Goal: Task Accomplishment & Management: Use online tool/utility

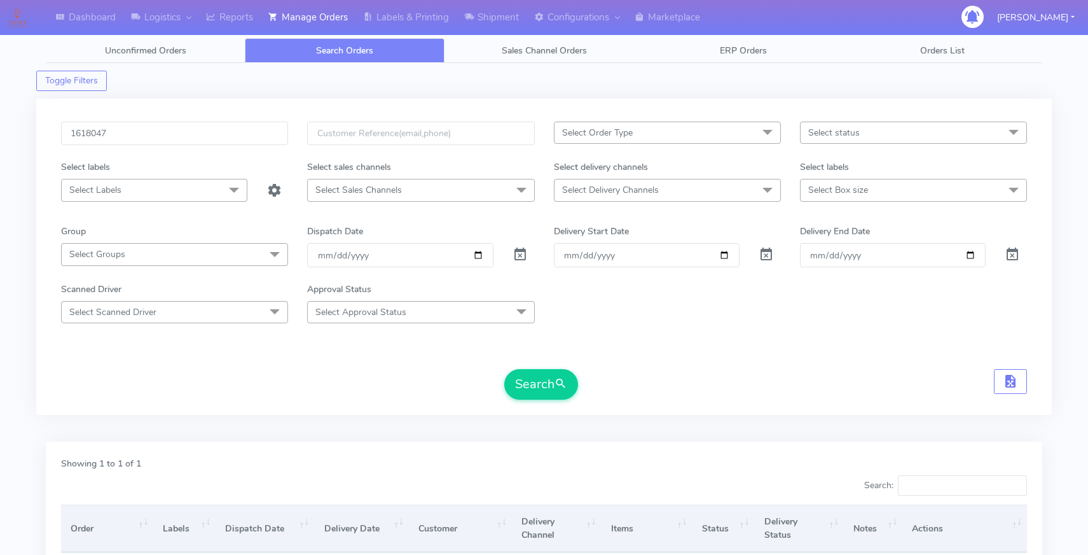
scroll to position [149, 0]
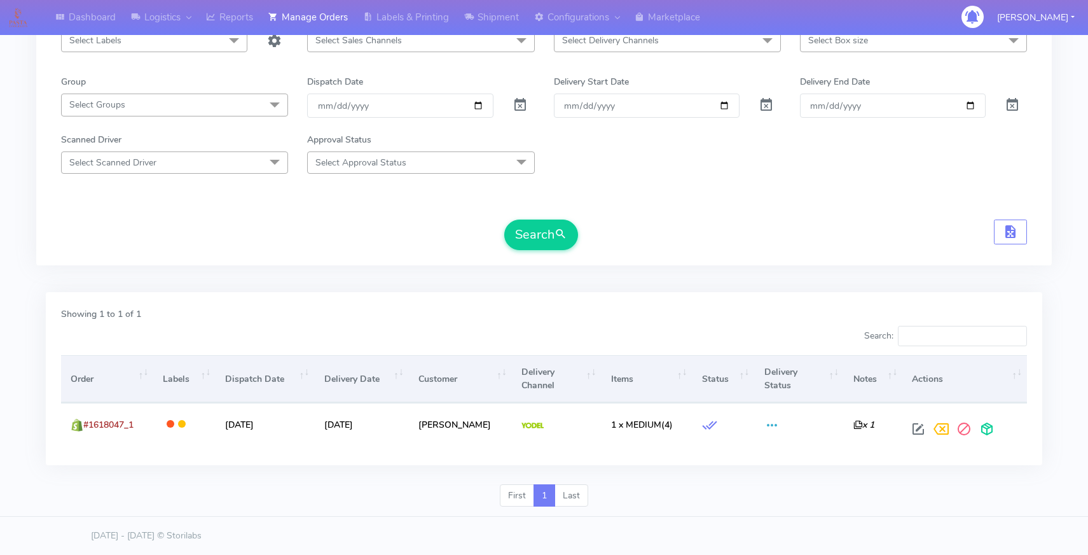
click at [476, 510] on div "First 1 Last" at bounding box center [544, 500] width 1016 height 33
click at [307, 517] on footer "[DATE] - [DATE] © Storilabs" at bounding box center [544, 535] width 1088 height 39
click at [402, 515] on div "First 1 Last" at bounding box center [544, 500] width 1016 height 33
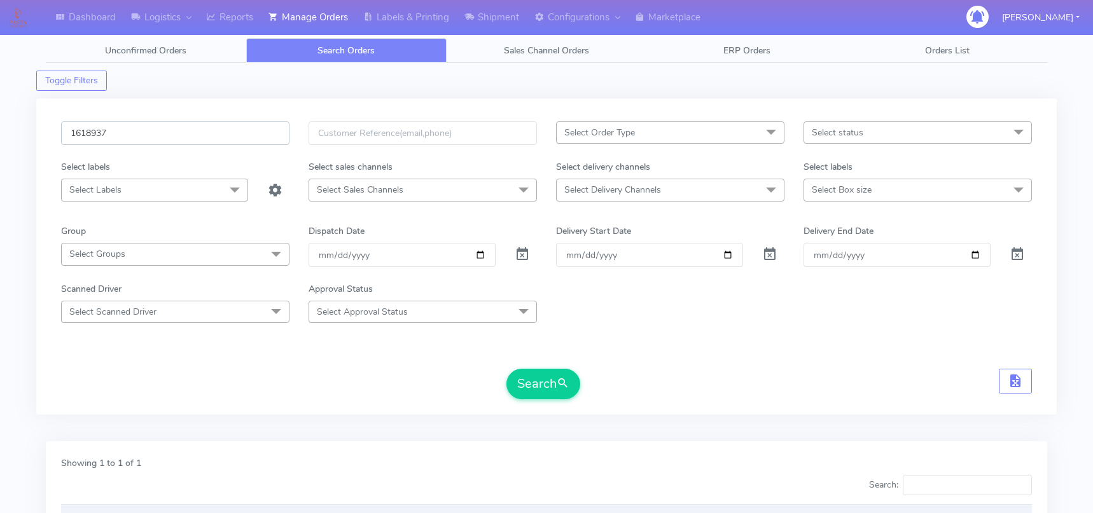
click at [146, 134] on input "1618937" at bounding box center [175, 133] width 228 height 24
paste input "992"
click at [537, 378] on button "Search" at bounding box center [543, 384] width 74 height 31
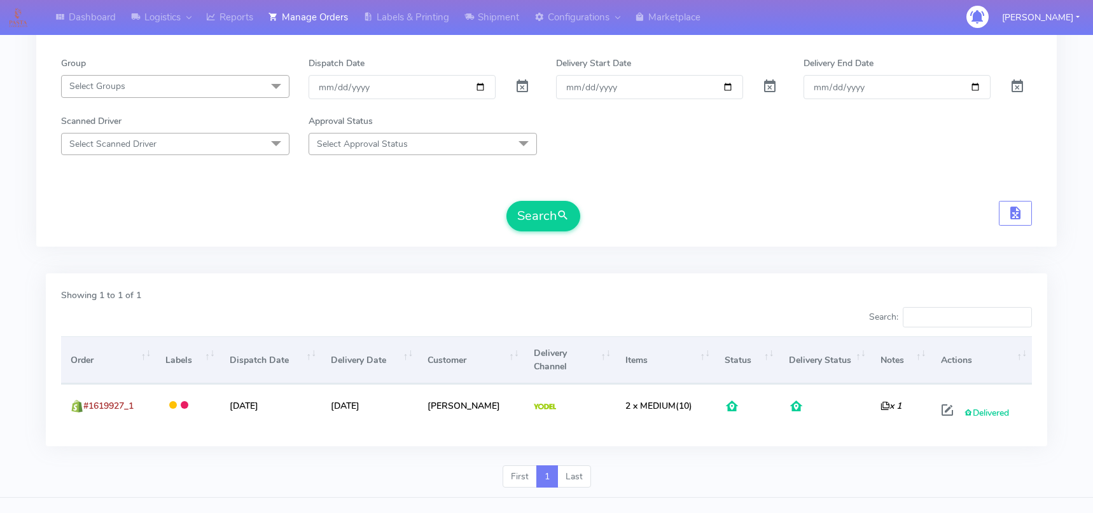
scroll to position [191, 0]
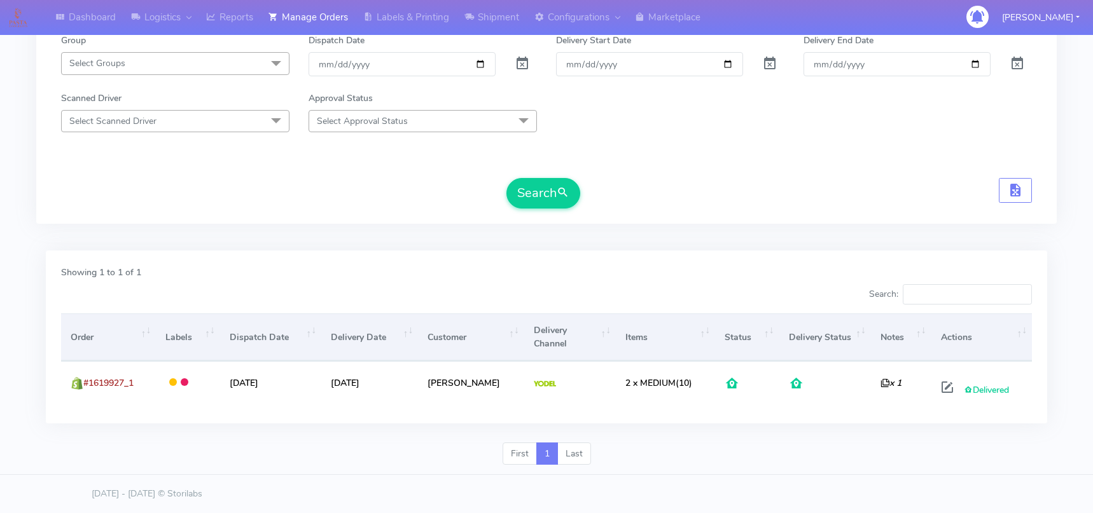
click at [66, 174] on form "1619927 Select Order Type Select All MEALS ATAVI One Off Pasta Club Gift Kit Ev…" at bounding box center [546, 70] width 970 height 278
drag, startPoint x: 0, startPoint y: 188, endPoint x: 357, endPoint y: 263, distance: 364.7
click at [0, 188] on div "Dashboard Logistics London Logistics Reports Manage Orders Labels & Printing Sh…" at bounding box center [546, 153] width 1093 height 643
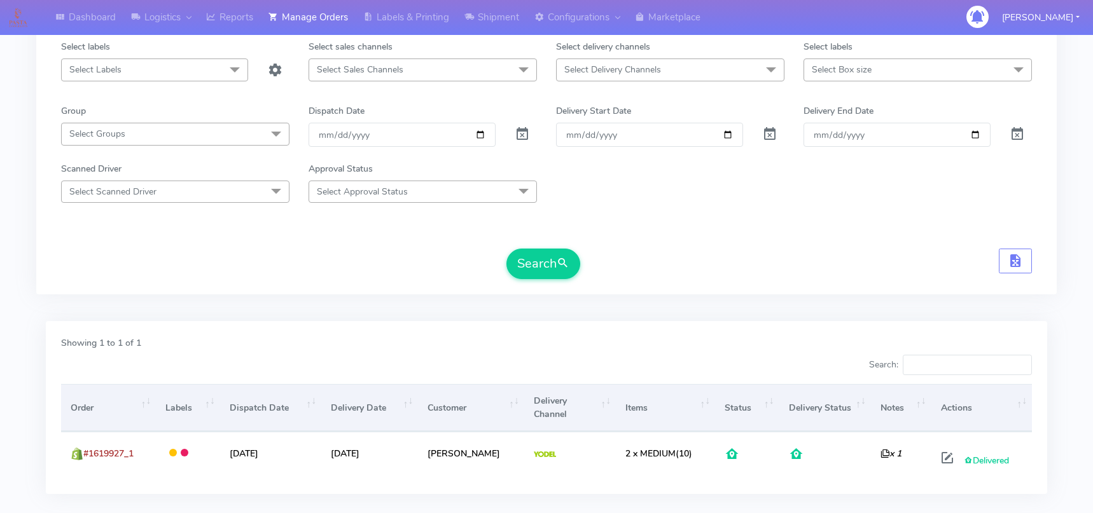
scroll to position [64, 0]
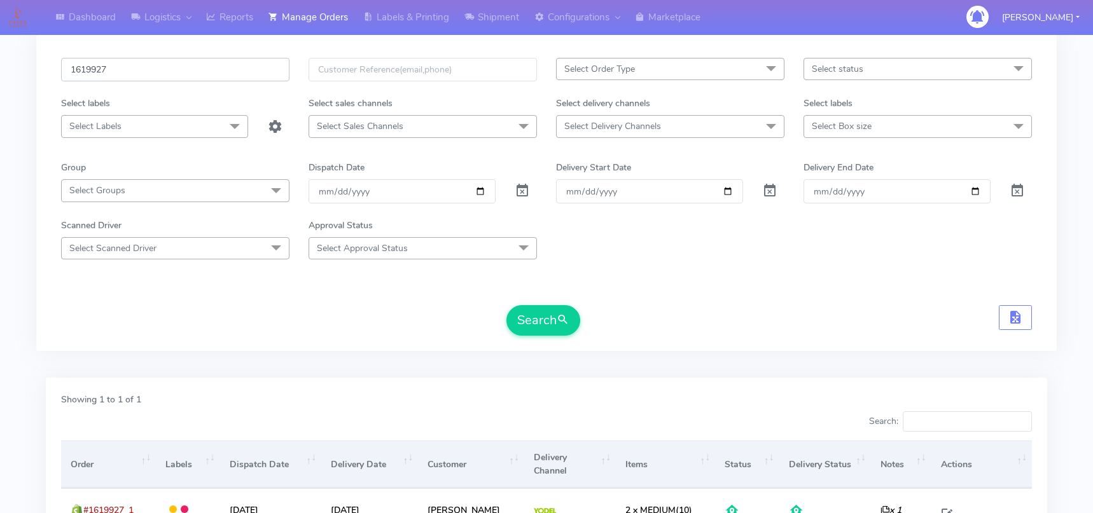
click at [102, 72] on input "1619927" at bounding box center [175, 70] width 228 height 24
paste input "861"
type input "1619861"
click at [551, 327] on button "Search" at bounding box center [543, 320] width 74 height 31
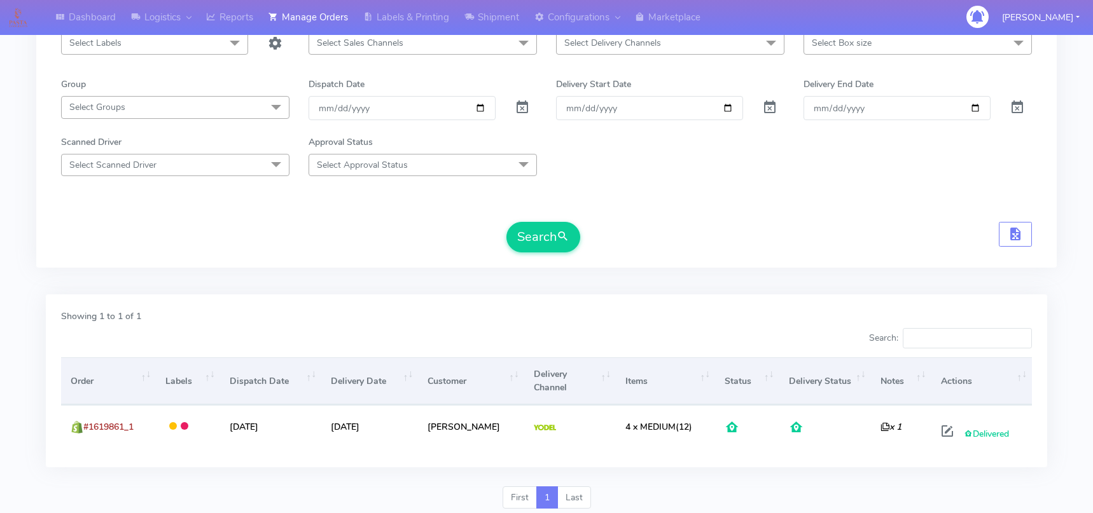
scroll to position [191, 0]
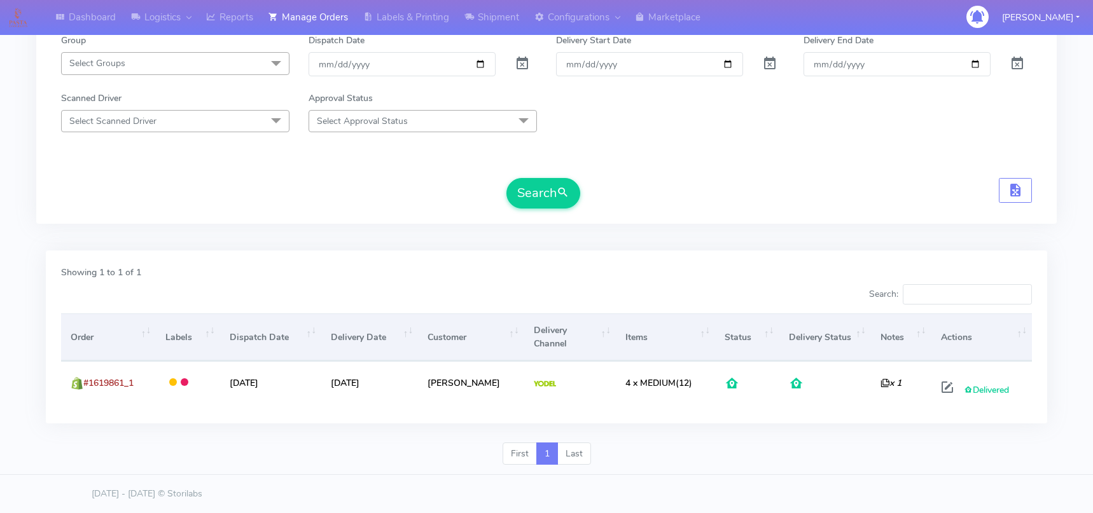
drag, startPoint x: 13, startPoint y: 381, endPoint x: 22, endPoint y: 379, distance: 9.7
click at [13, 381] on div "Dashboard Logistics London Logistics Reports Manage Orders Labels & Printing Sh…" at bounding box center [546, 153] width 1093 height 643
click at [0, 280] on div "Dashboard Logistics London Logistics Reports Manage Orders Labels & Printing Sh…" at bounding box center [546, 153] width 1093 height 643
